Goal: Information Seeking & Learning: Learn about a topic

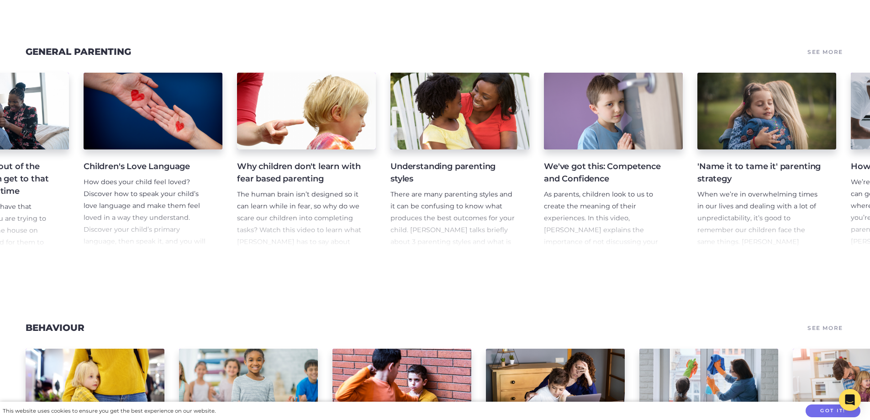
scroll to position [0, 1654]
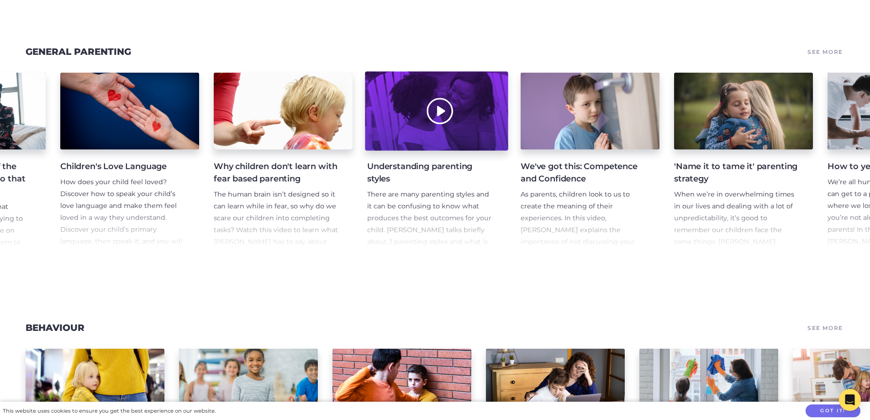
click at [427, 124] on div at bounding box center [436, 111] width 143 height 79
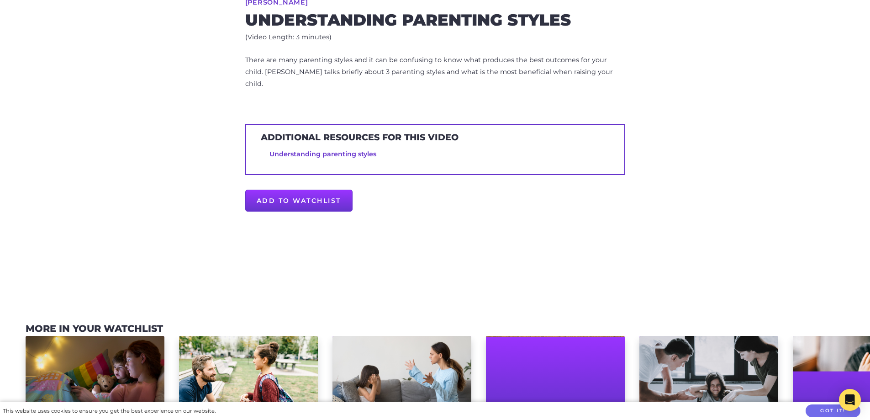
scroll to position [320, 0]
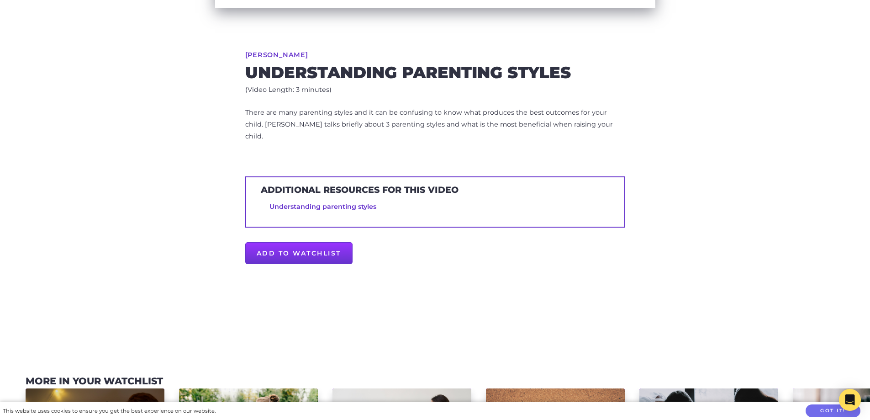
click at [289, 202] on link "Understanding parenting styles" at bounding box center [323, 206] width 107 height 8
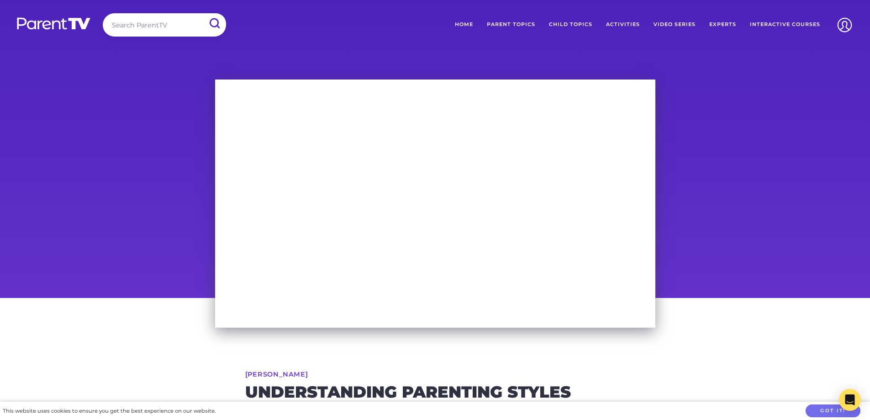
scroll to position [0, 0]
click at [620, 21] on link "Activities" at bounding box center [623, 25] width 48 height 23
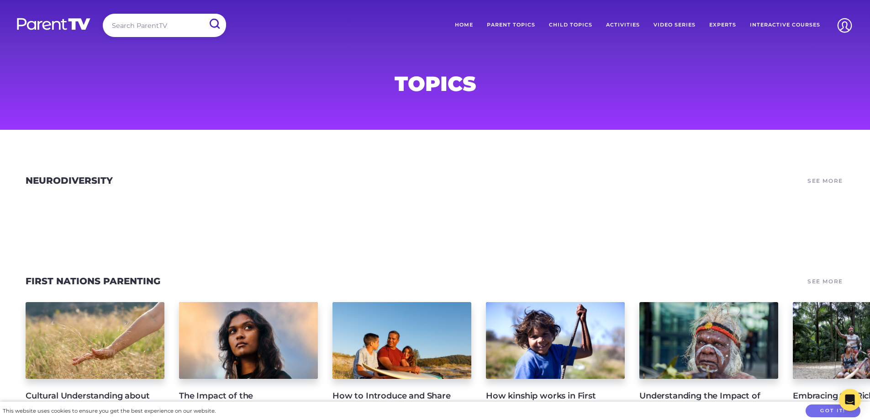
click at [632, 20] on link "Activities" at bounding box center [623, 25] width 48 height 23
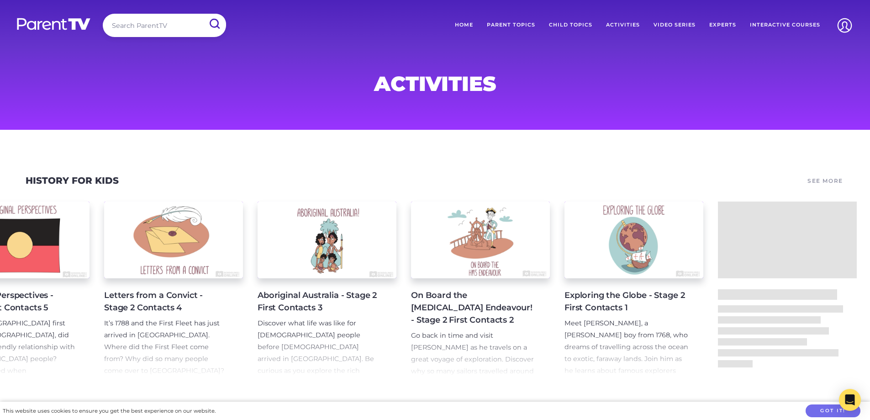
scroll to position [0, 843]
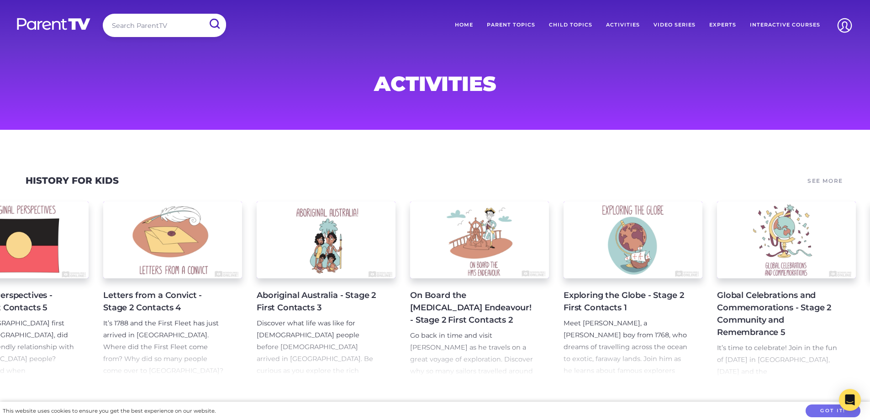
click at [766, 21] on link "Interactive Courses" at bounding box center [785, 25] width 84 height 23
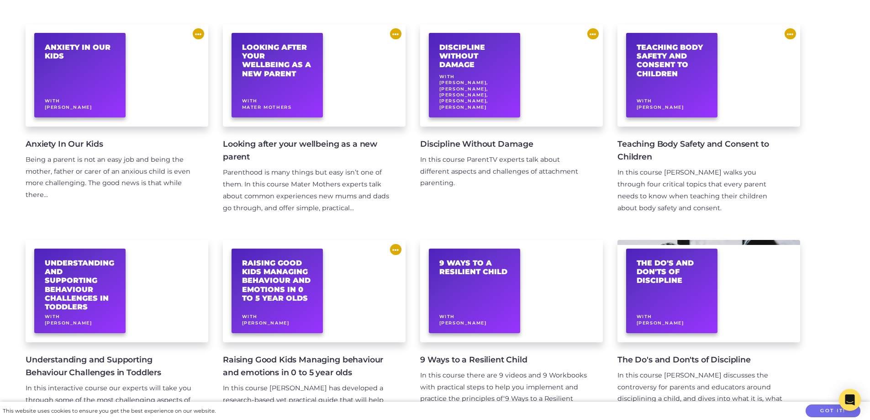
scroll to position [137, 0]
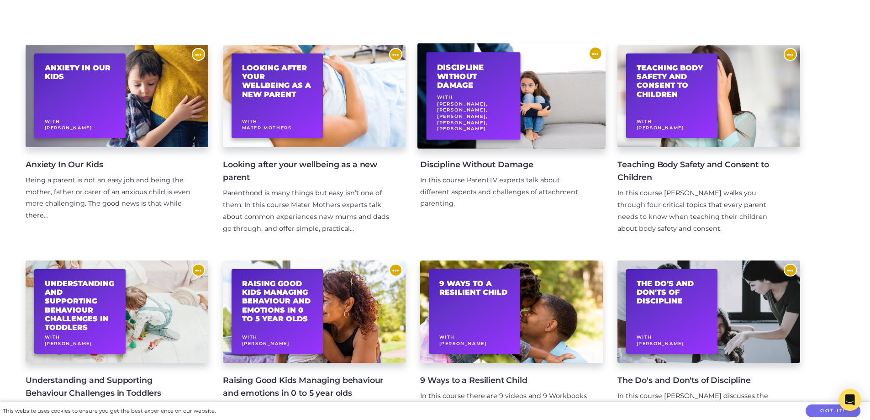
click at [487, 121] on span "[PERSON_NAME], [PERSON_NAME], [PERSON_NAME], [PERSON_NAME], [PERSON_NAME]" at bounding box center [462, 116] width 51 height 31
